Goal: Navigation & Orientation: Find specific page/section

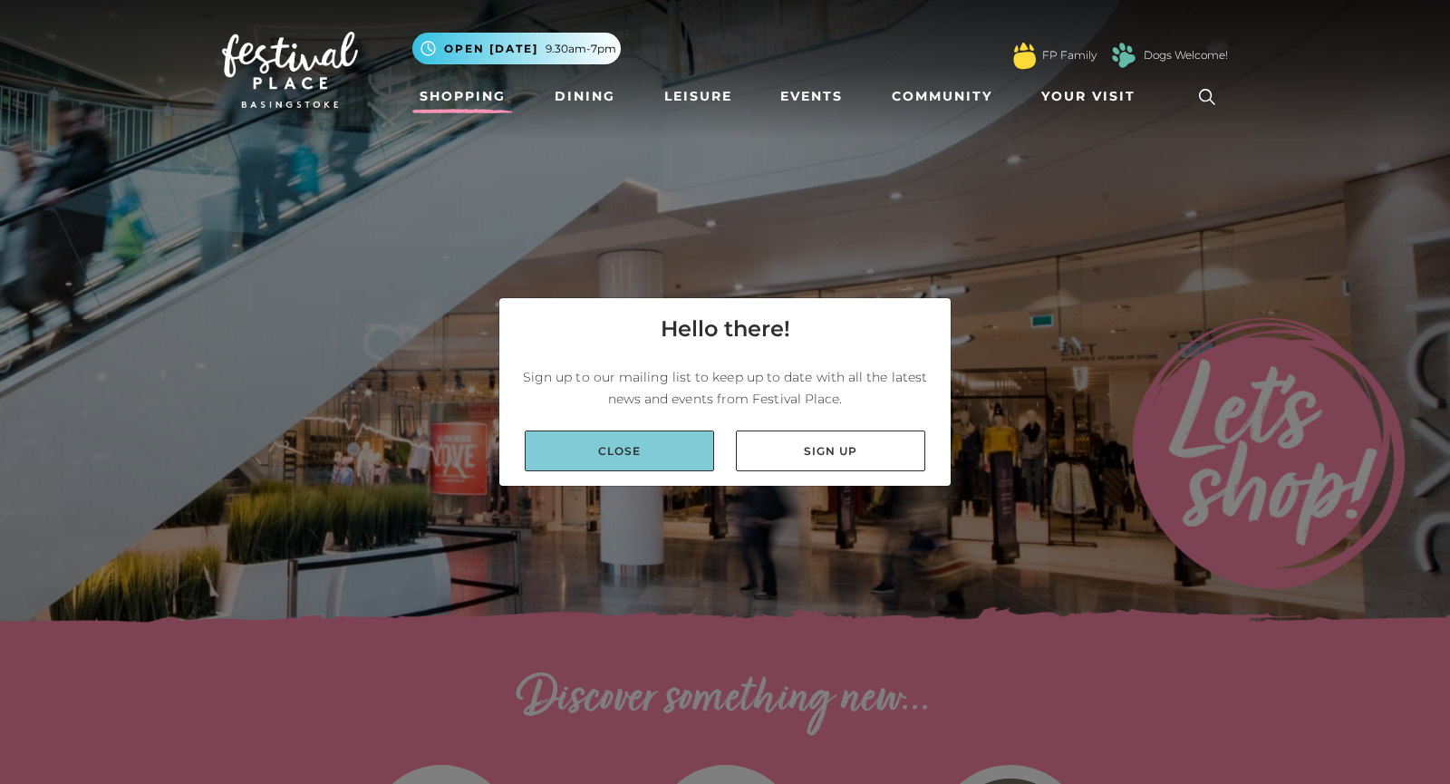
click at [624, 458] on link "Close" at bounding box center [619, 451] width 189 height 41
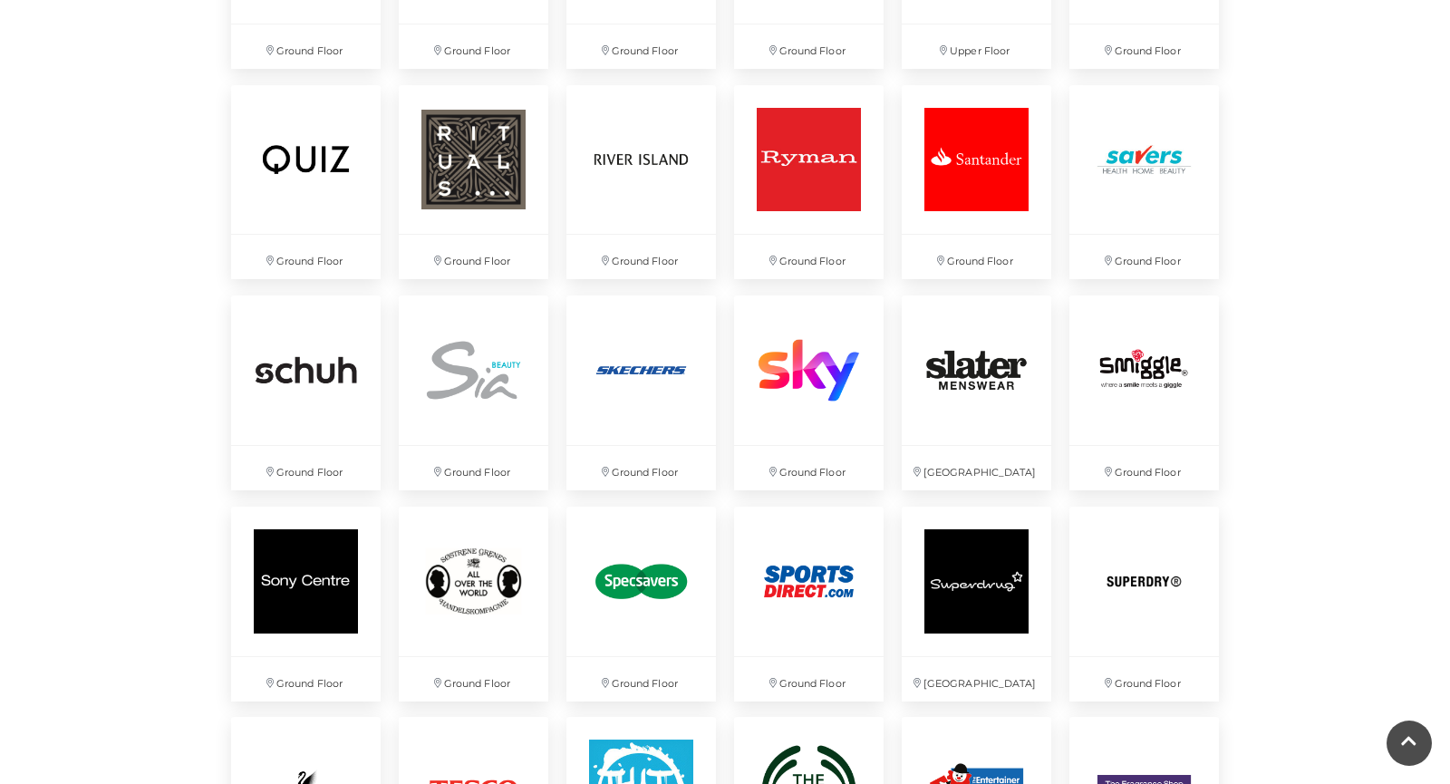
scroll to position [3809, 0]
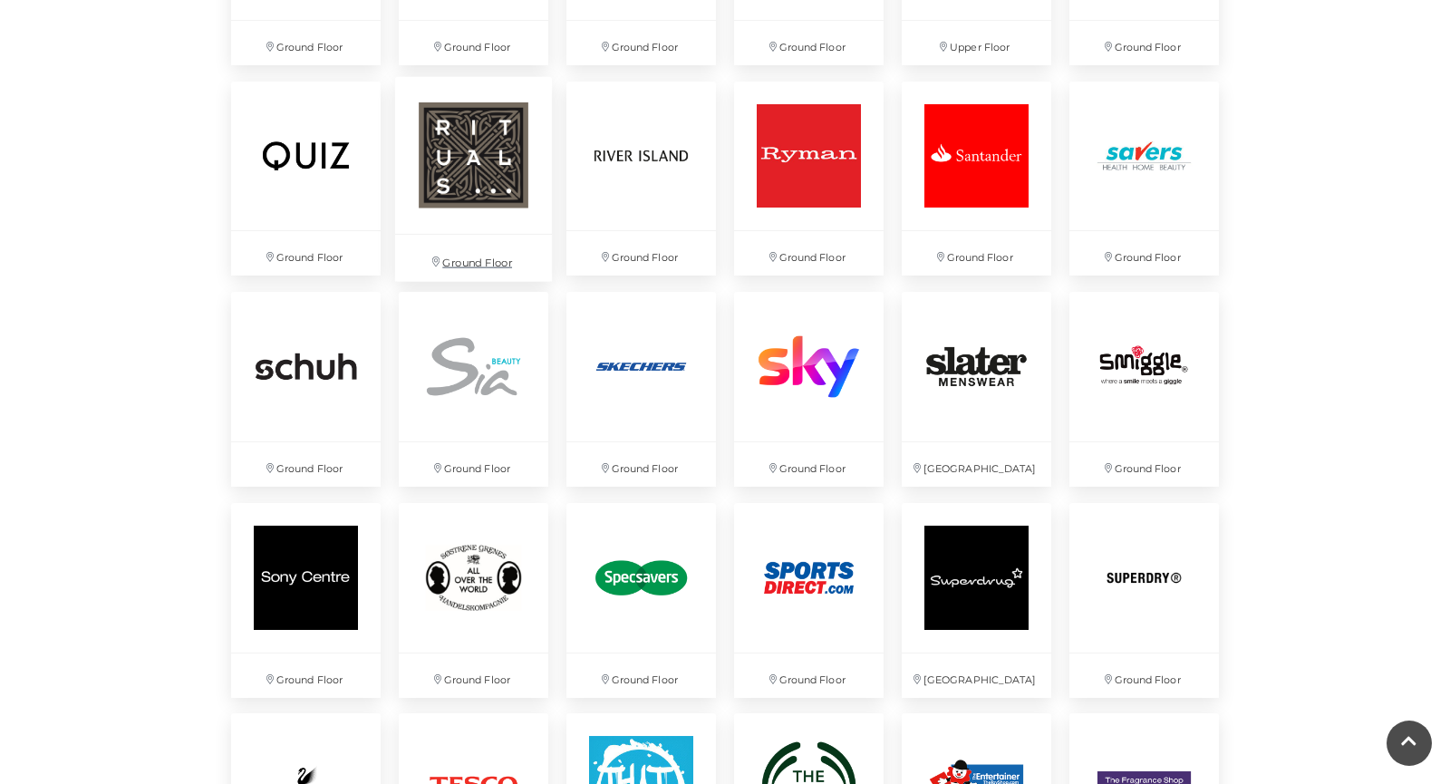
click at [477, 169] on img at bounding box center [473, 154] width 157 height 157
click at [960, 402] on img at bounding box center [976, 365] width 157 height 157
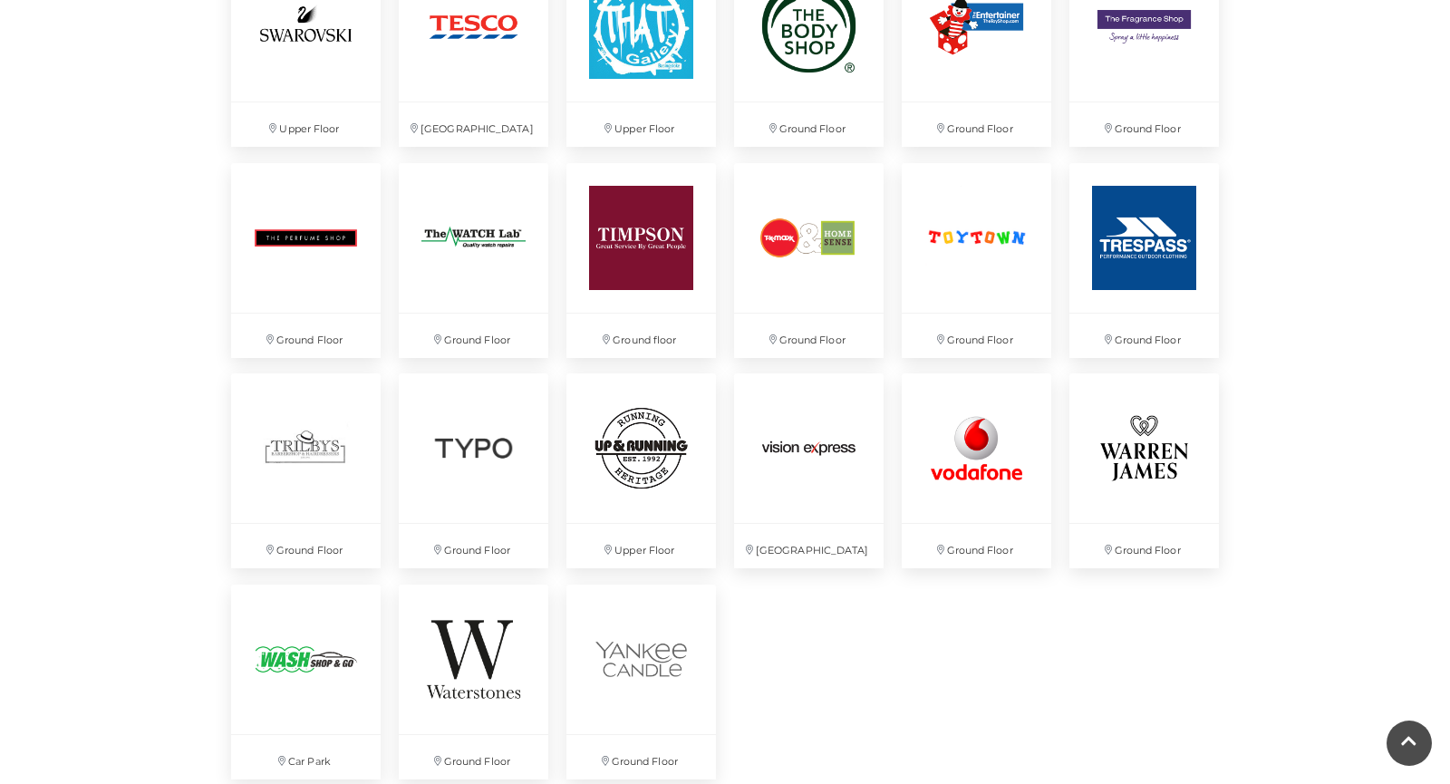
scroll to position [4606, 0]
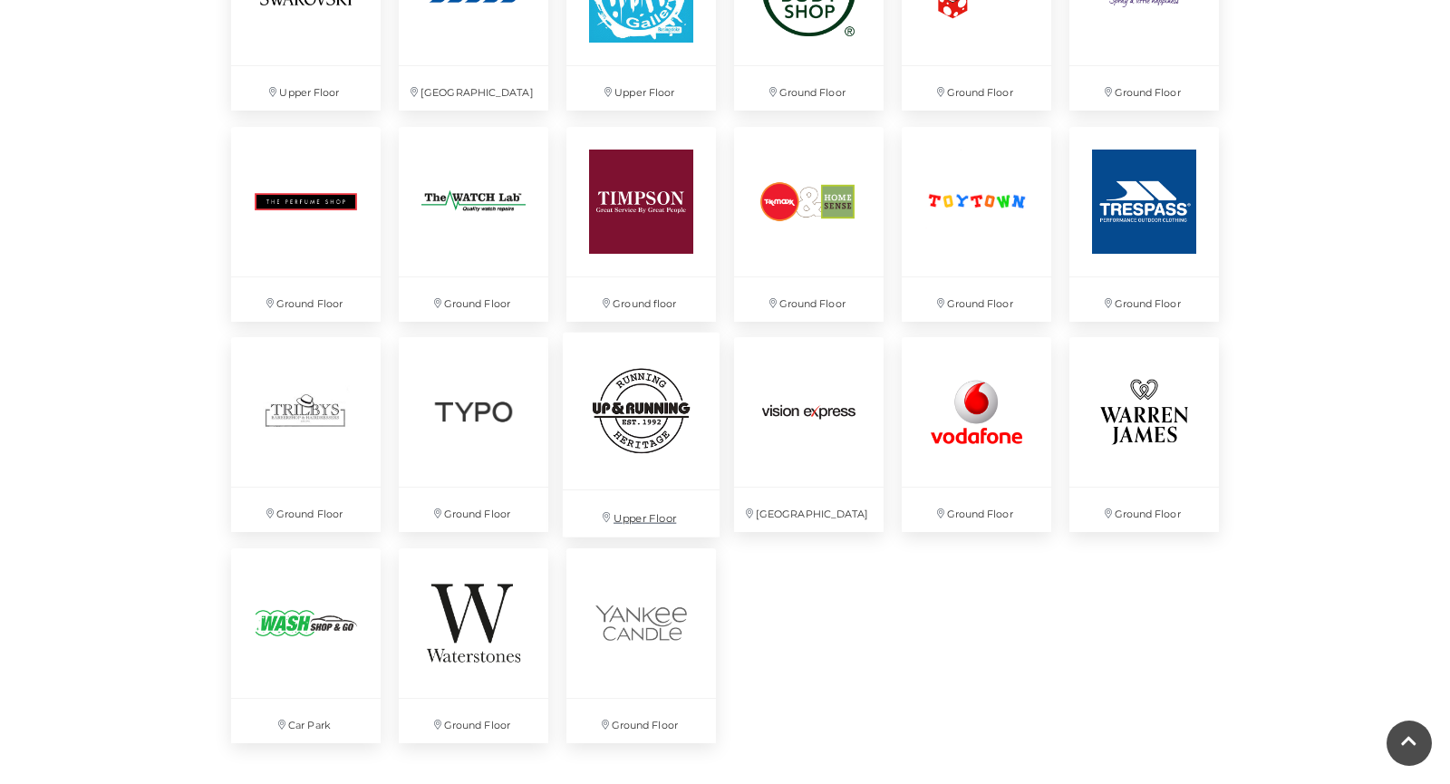
click at [655, 413] on img at bounding box center [641, 411] width 157 height 157
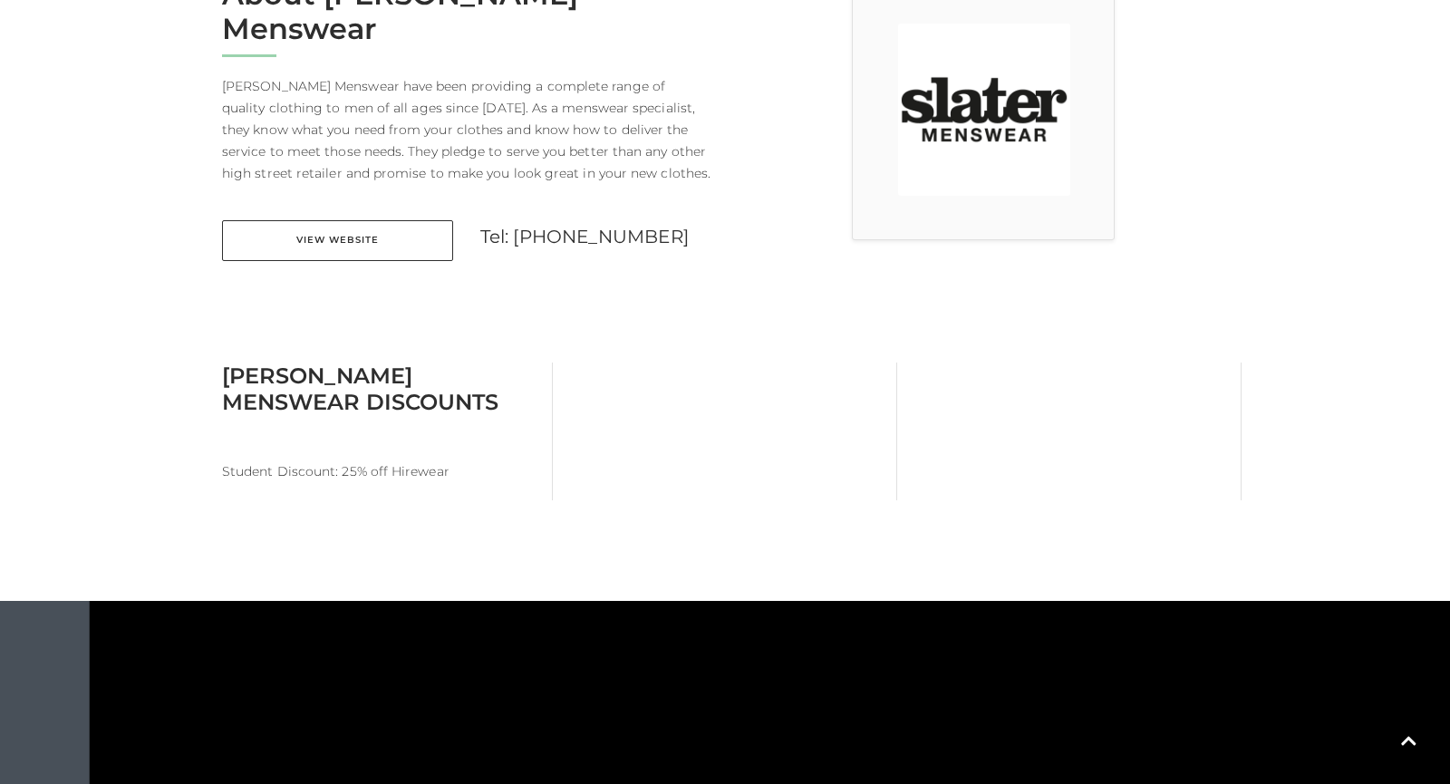
scroll to position [616, 0]
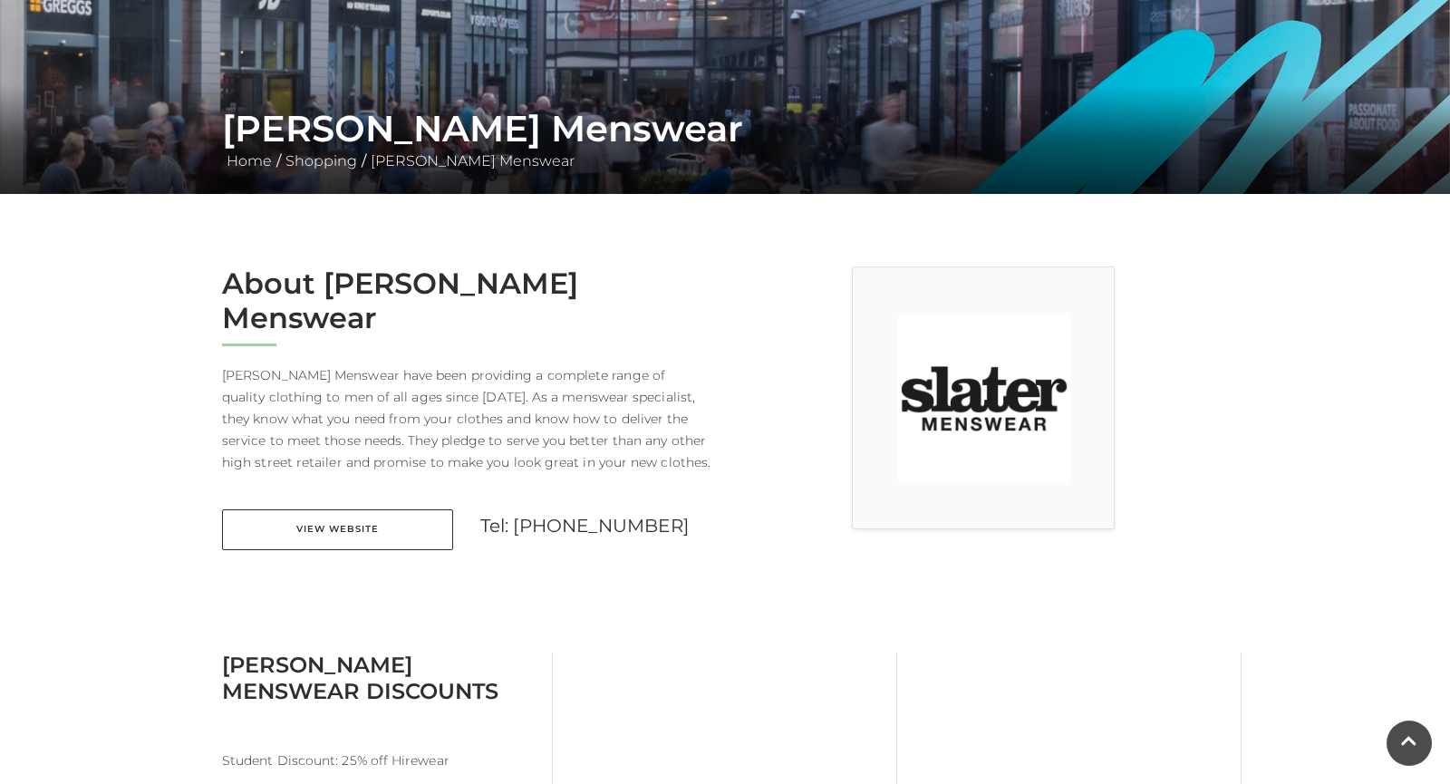
scroll to position [290, 0]
